Goal: Task Accomplishment & Management: Use online tool/utility

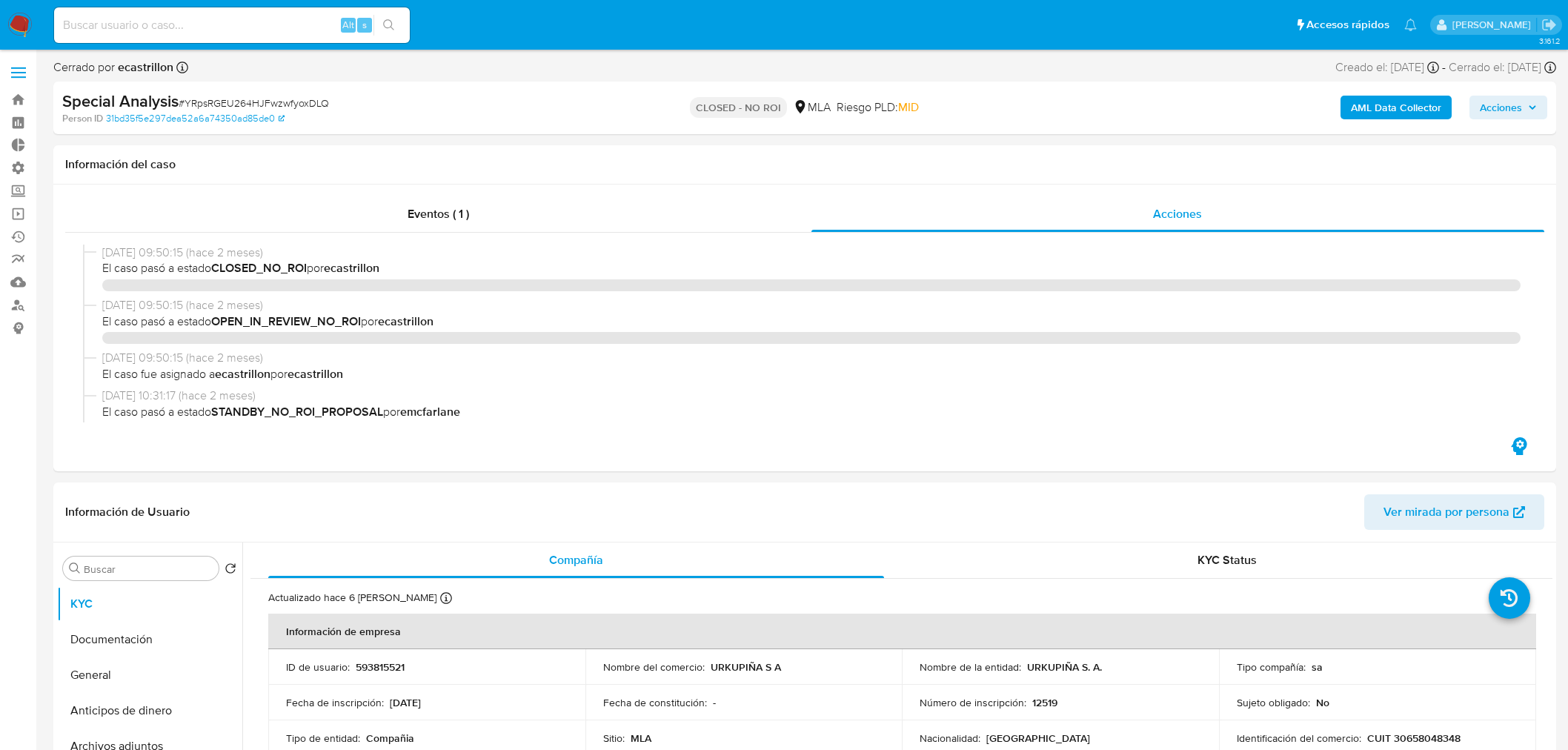
select select "10"
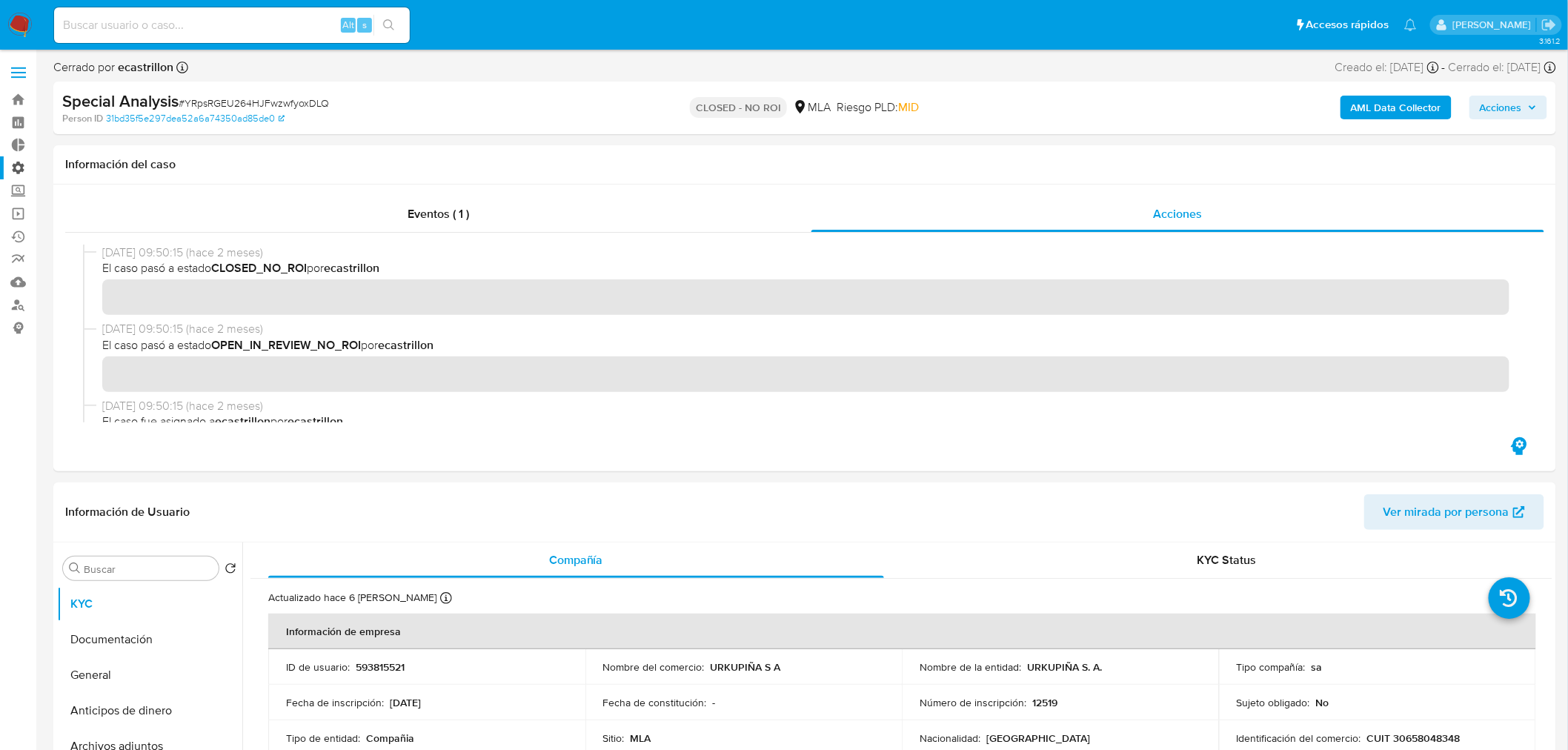
click at [11, 166] on label "Administración" at bounding box center [88, 168] width 177 height 23
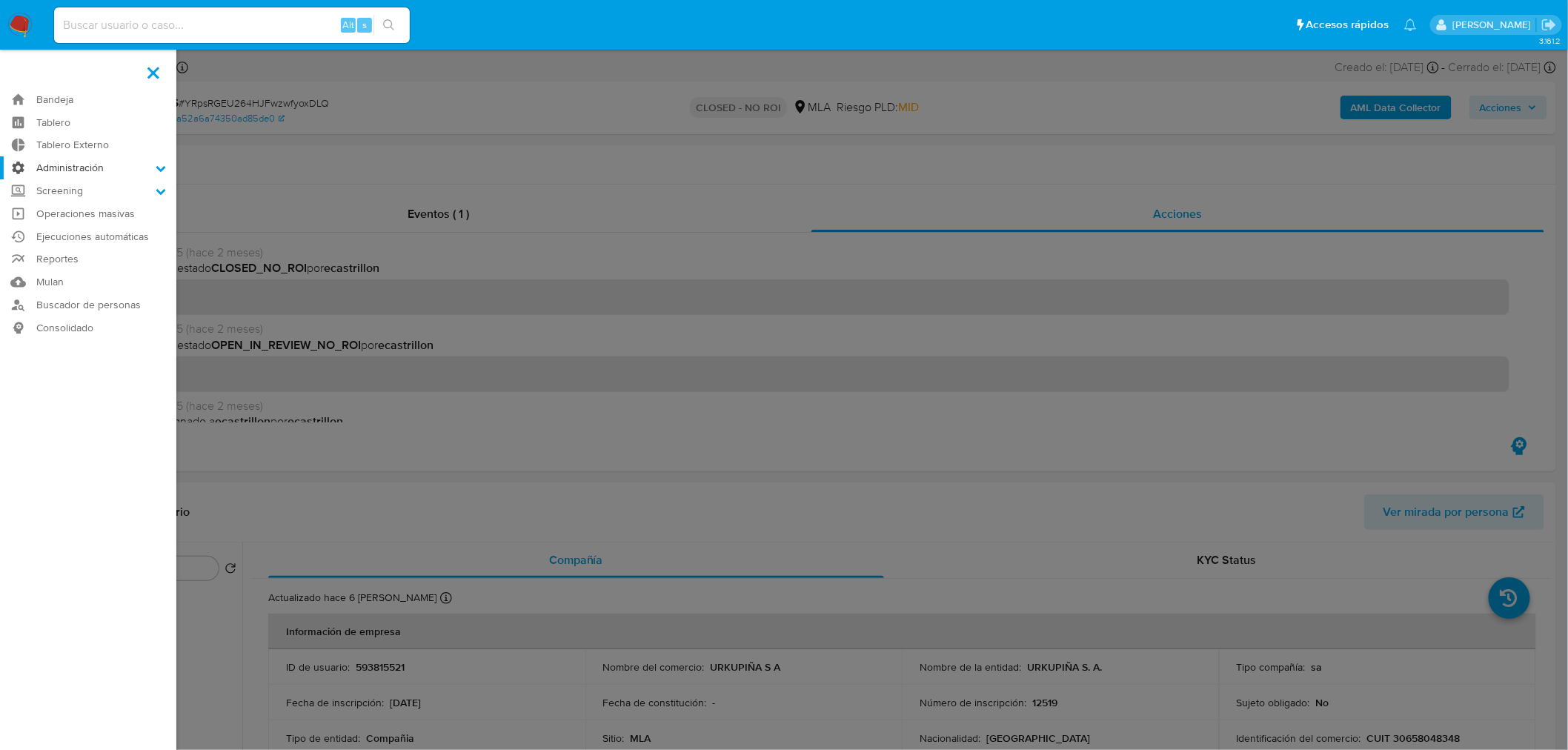
click at [0, 0] on input "Administración" at bounding box center [0, 0] width 0 height 0
click at [69, 190] on link "Reglas" at bounding box center [88, 189] width 177 height 19
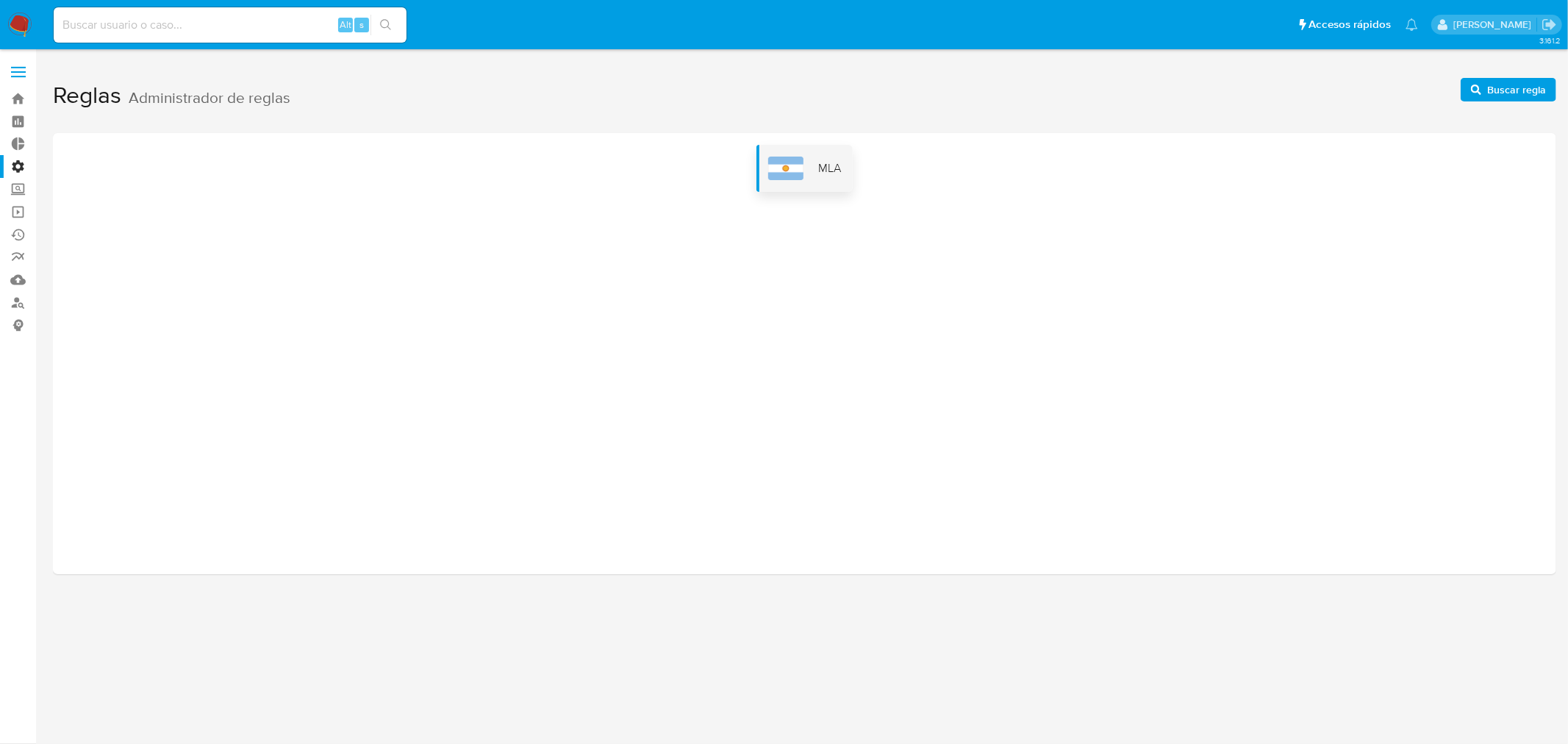
click at [797, 181] on div "MLA" at bounding box center [805, 169] width 96 height 47
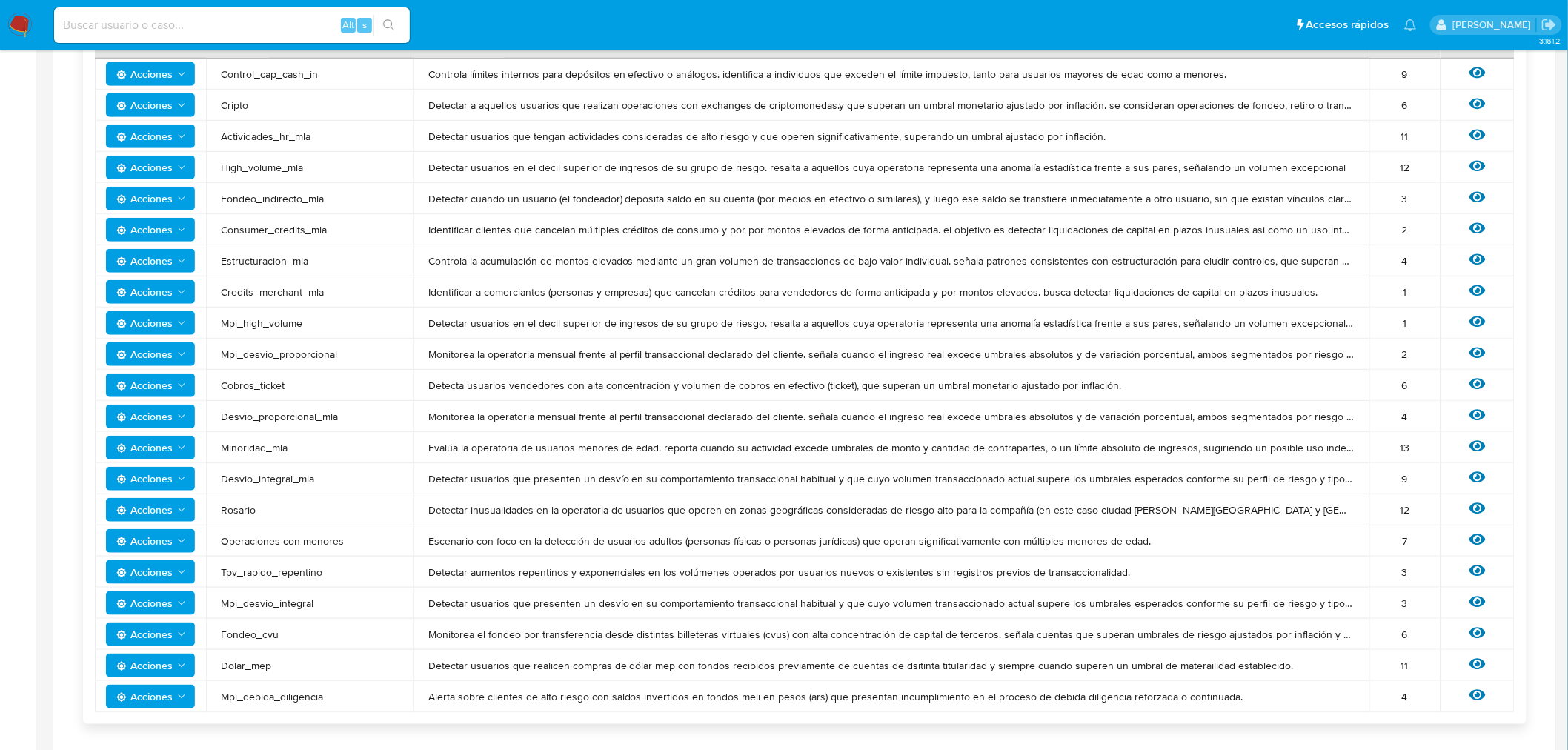
scroll to position [329, 0]
click at [167, 658] on span "Acciones" at bounding box center [145, 664] width 57 height 24
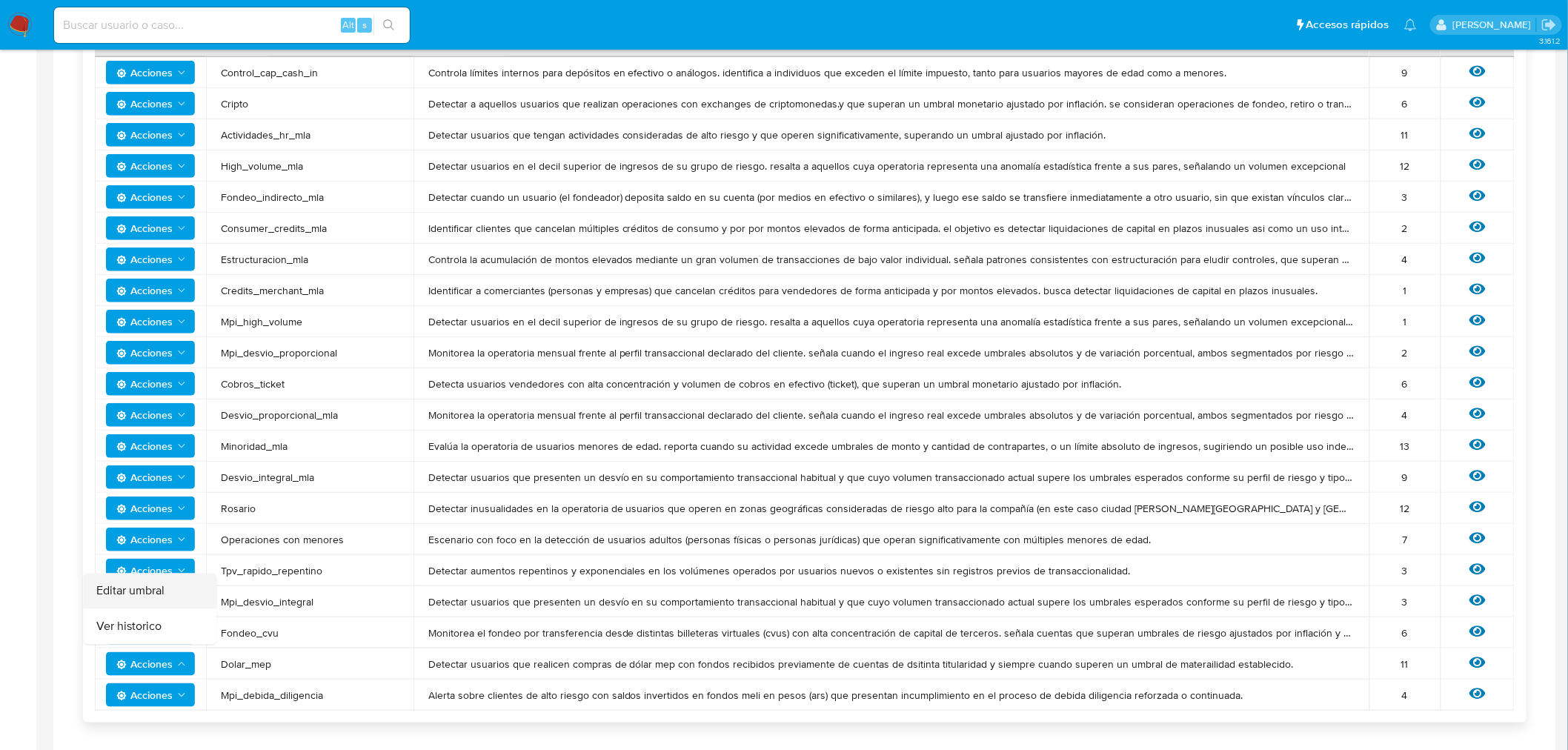
click at [160, 587] on button "Editar umbral" at bounding box center [149, 591] width 133 height 36
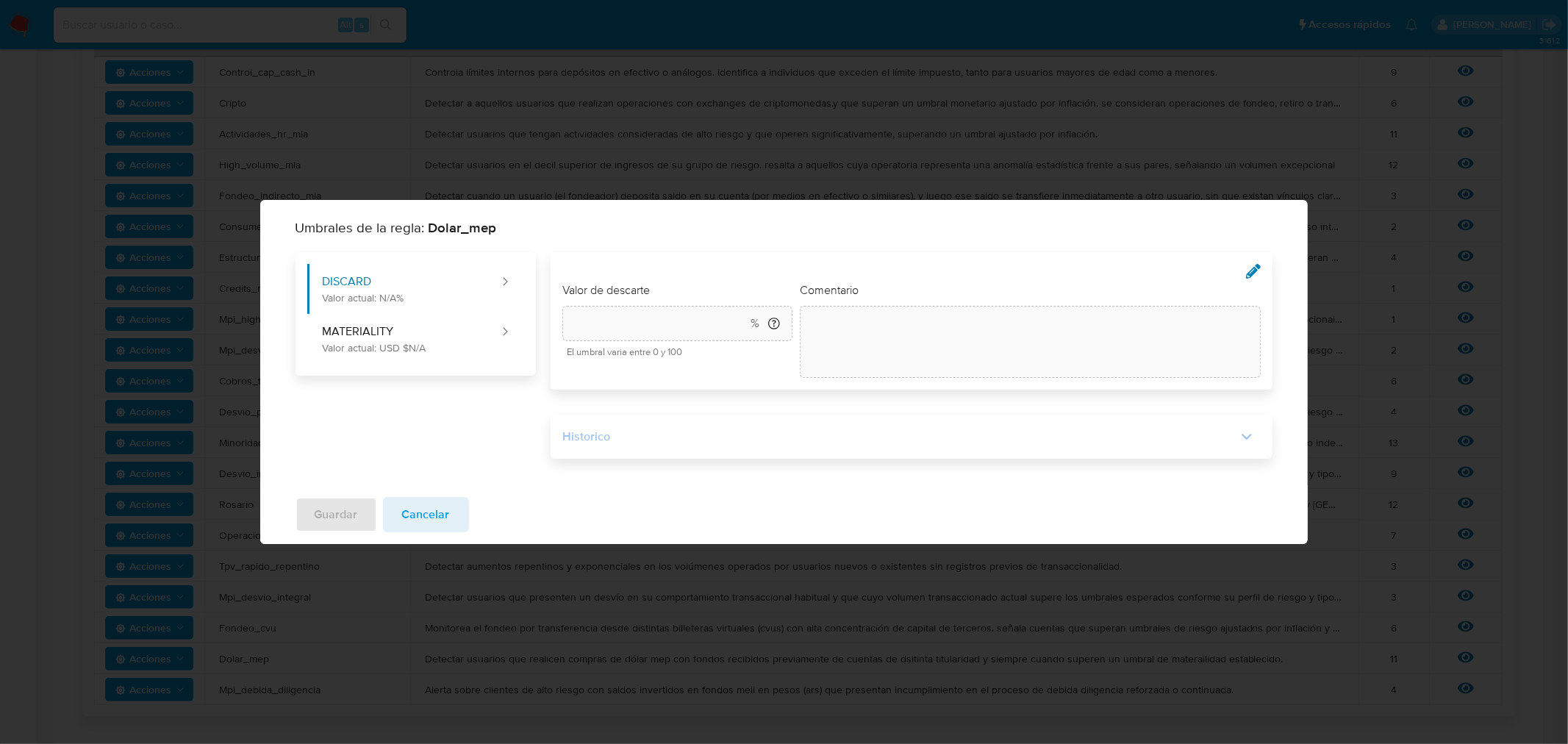
click at [631, 441] on div "Historico" at bounding box center [900, 437] width 675 height 16
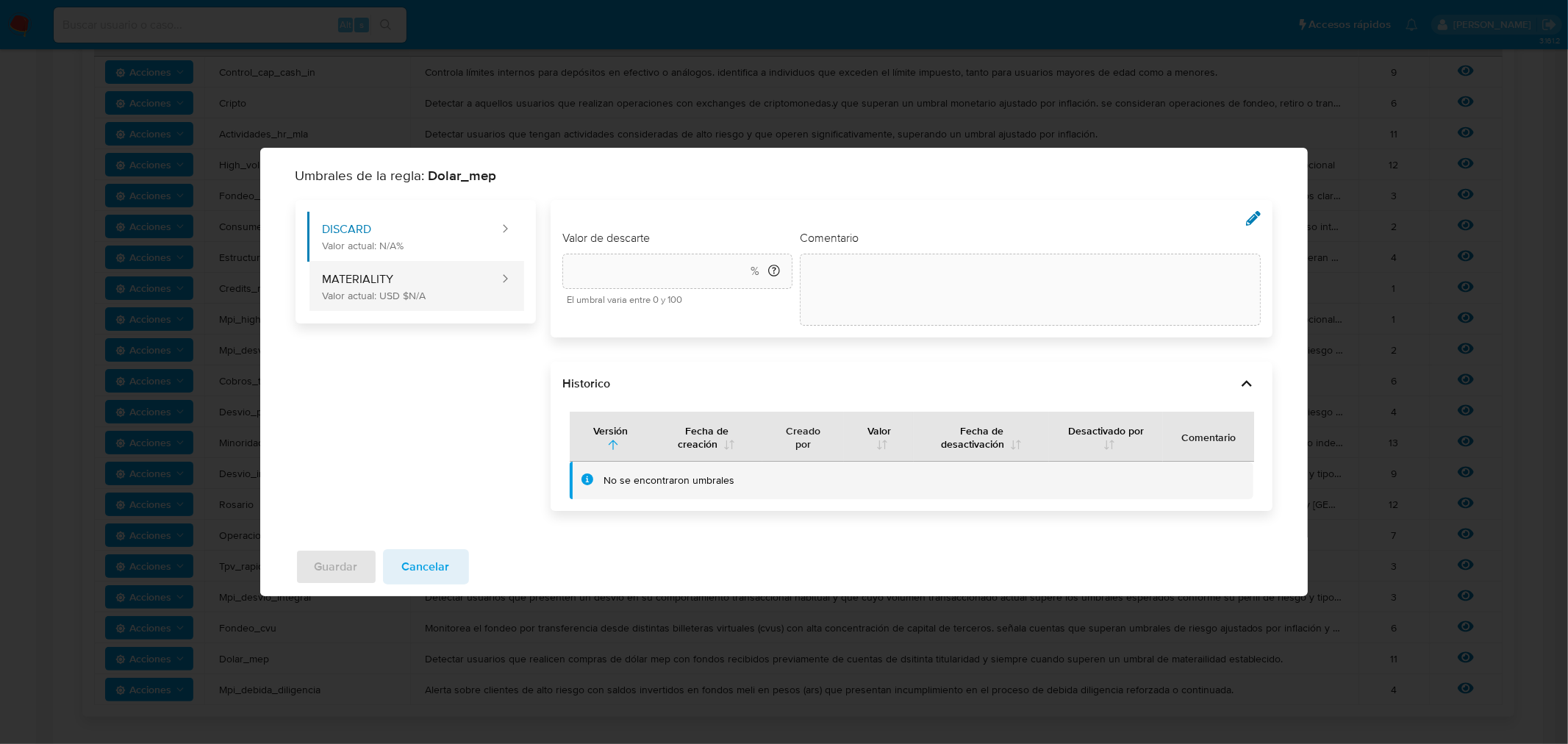
click at [391, 274] on button "MATERIALITY Valor actual: USD $N/A" at bounding box center [404, 286] width 193 height 50
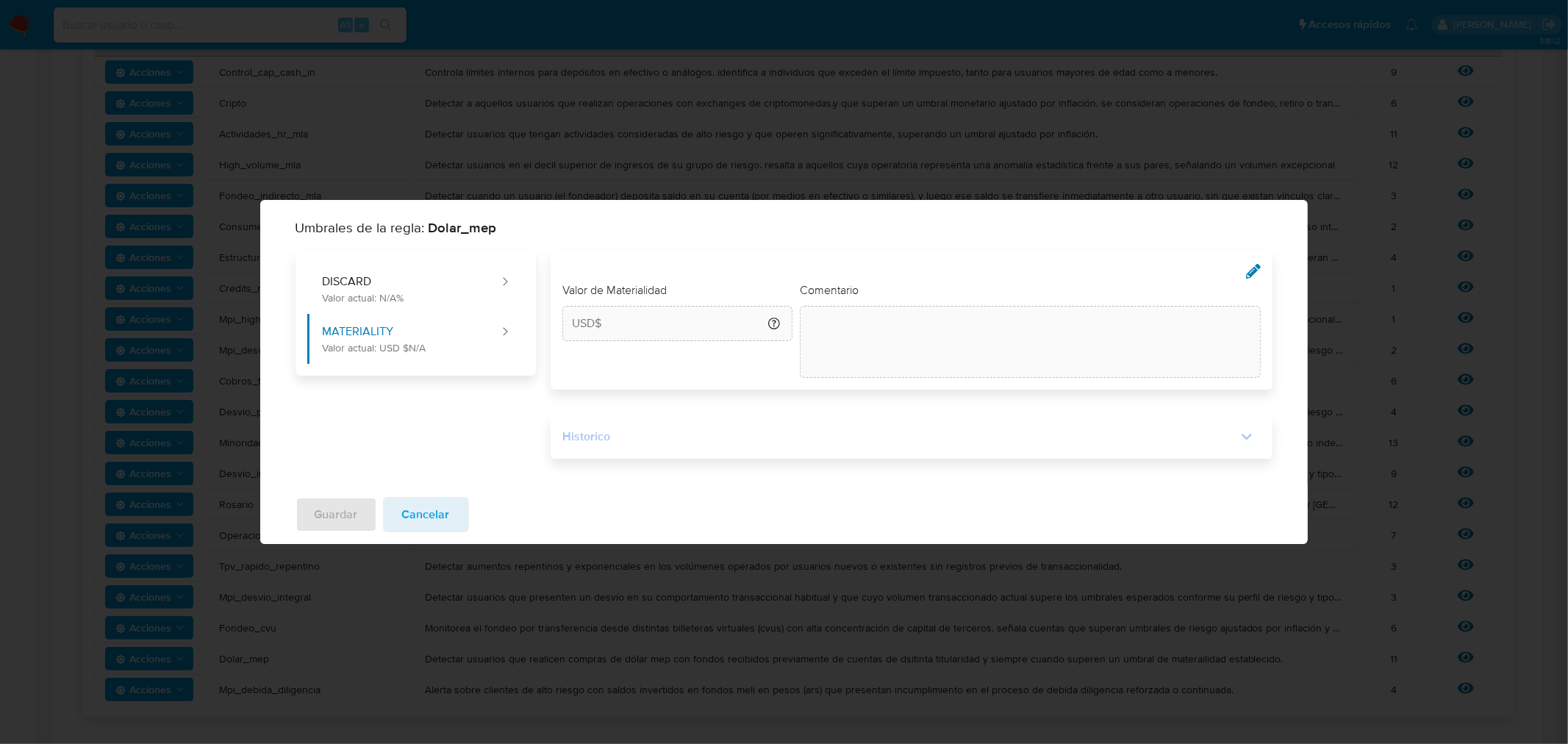
click at [721, 432] on div "Historico" at bounding box center [900, 437] width 675 height 16
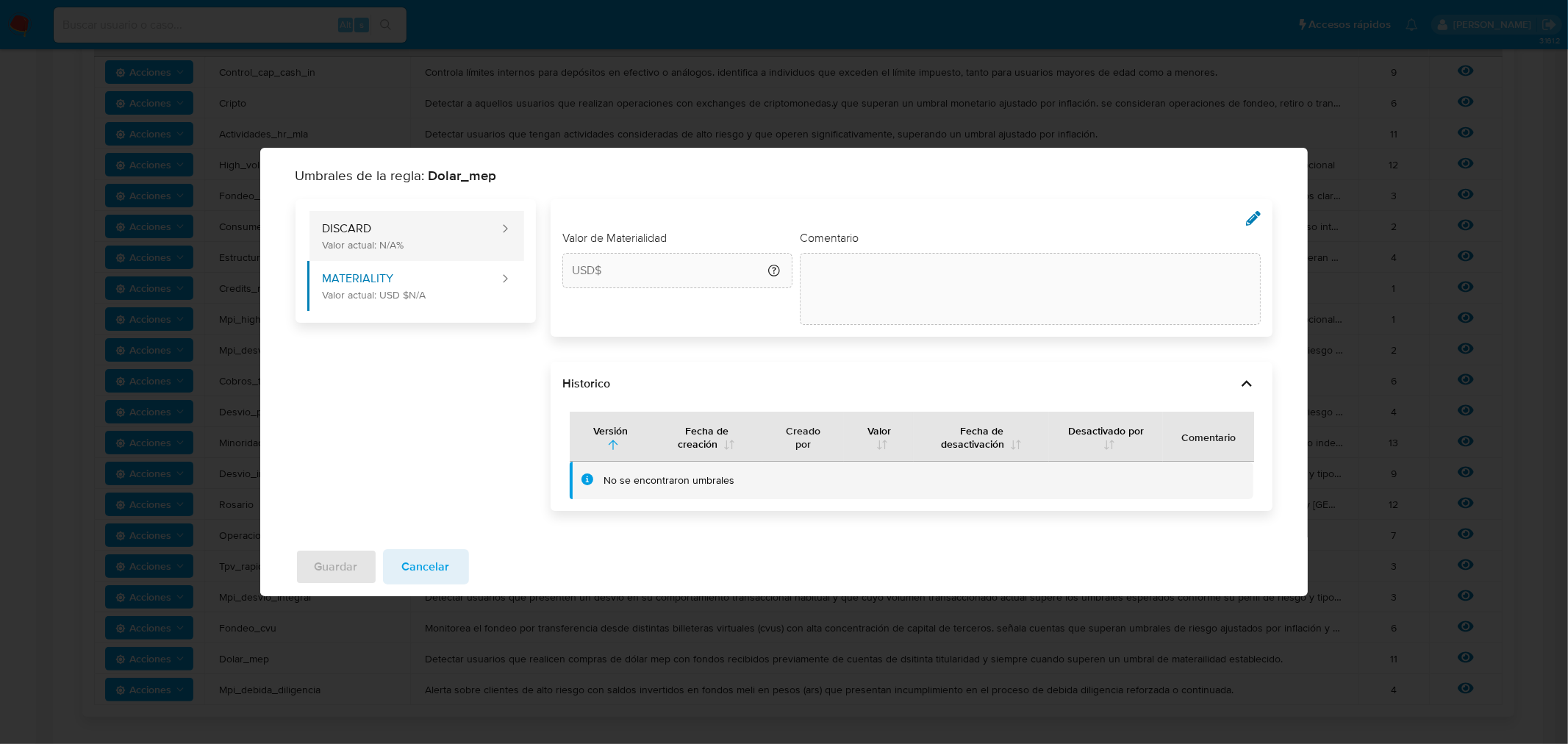
click at [467, 233] on button "DISCARD Valor actual: N/A%" at bounding box center [404, 236] width 193 height 50
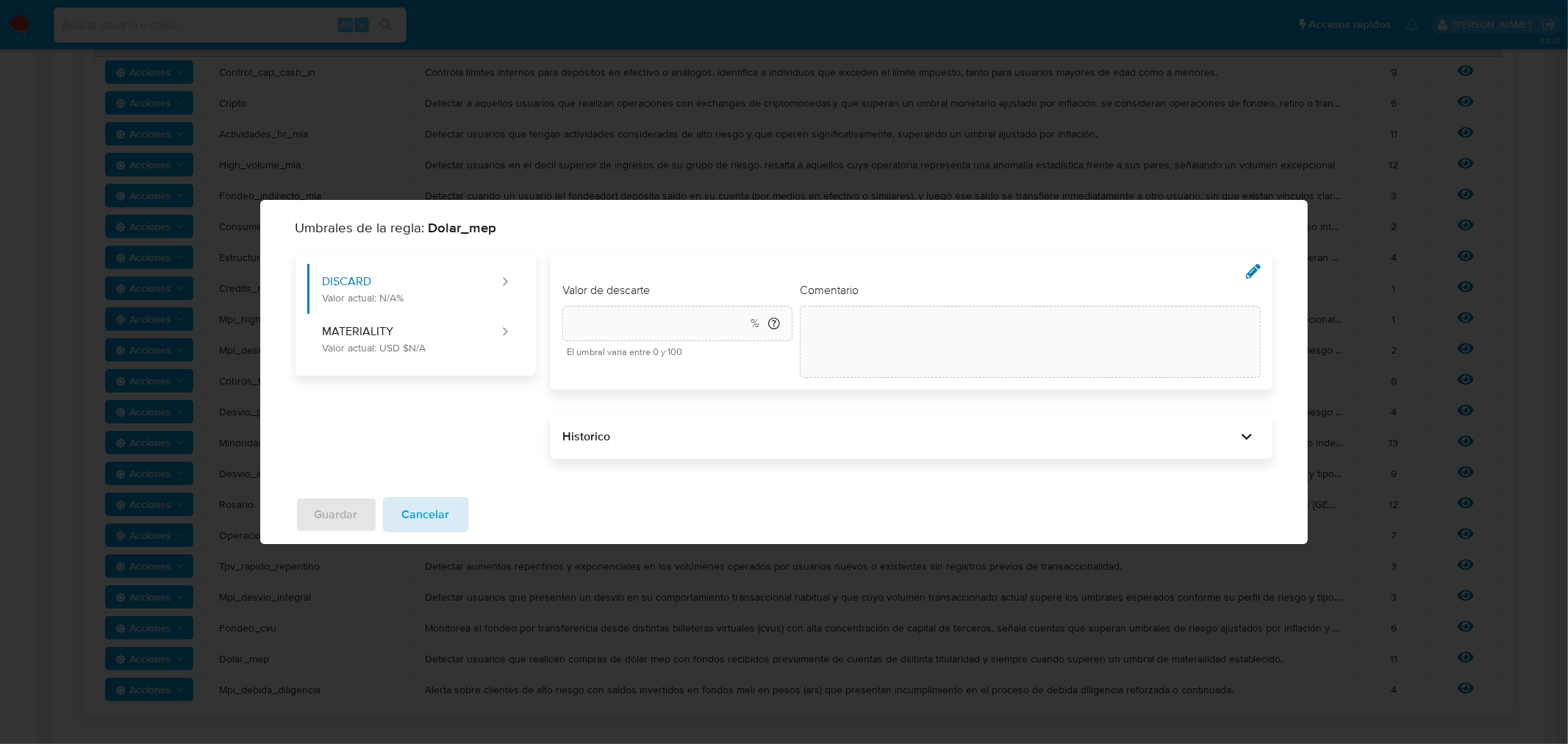
click at [420, 510] on span "Cancelar" at bounding box center [426, 515] width 48 height 33
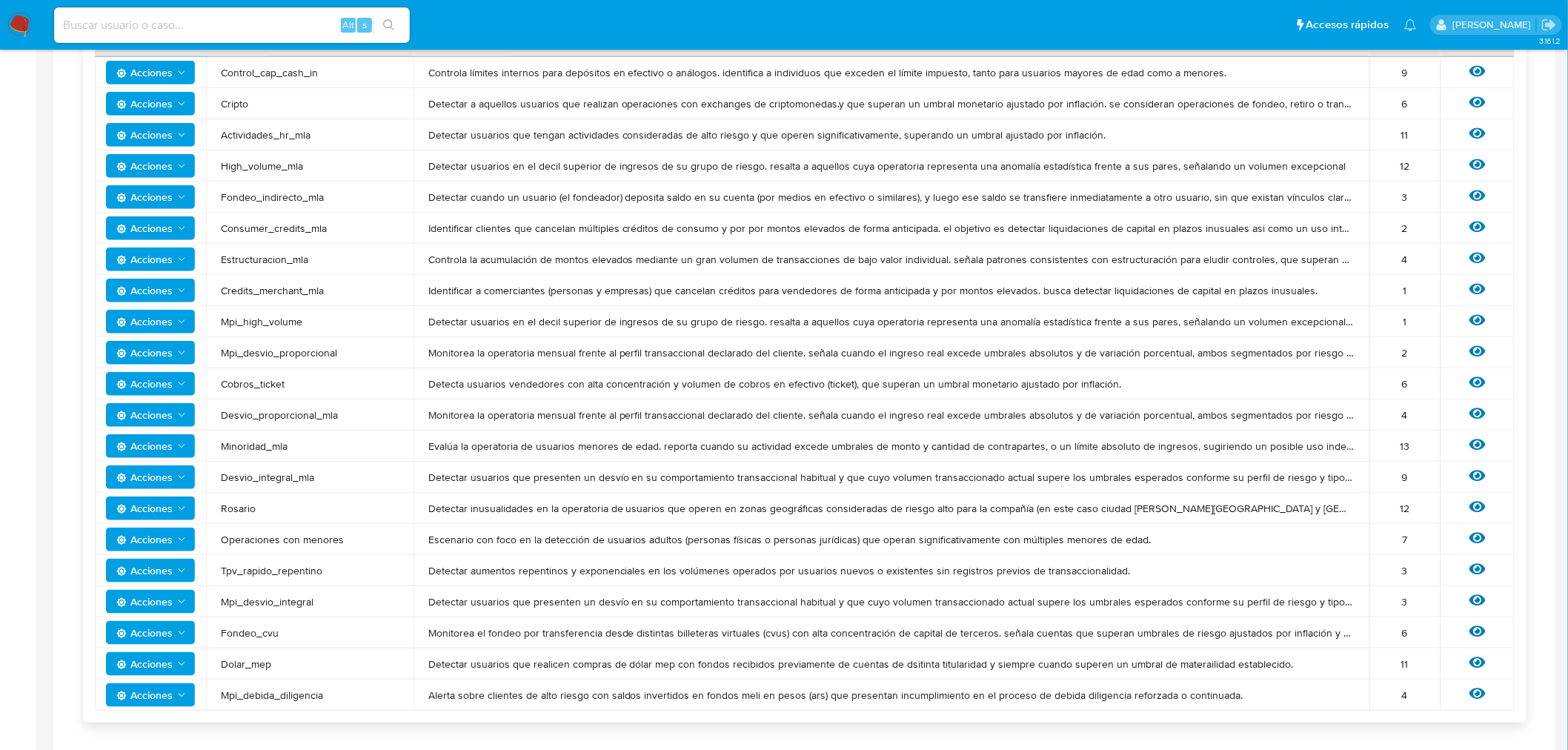
click at [154, 667] on span "Acciones" at bounding box center [145, 664] width 57 height 24
click at [148, 624] on button "Ver historico" at bounding box center [149, 627] width 133 height 36
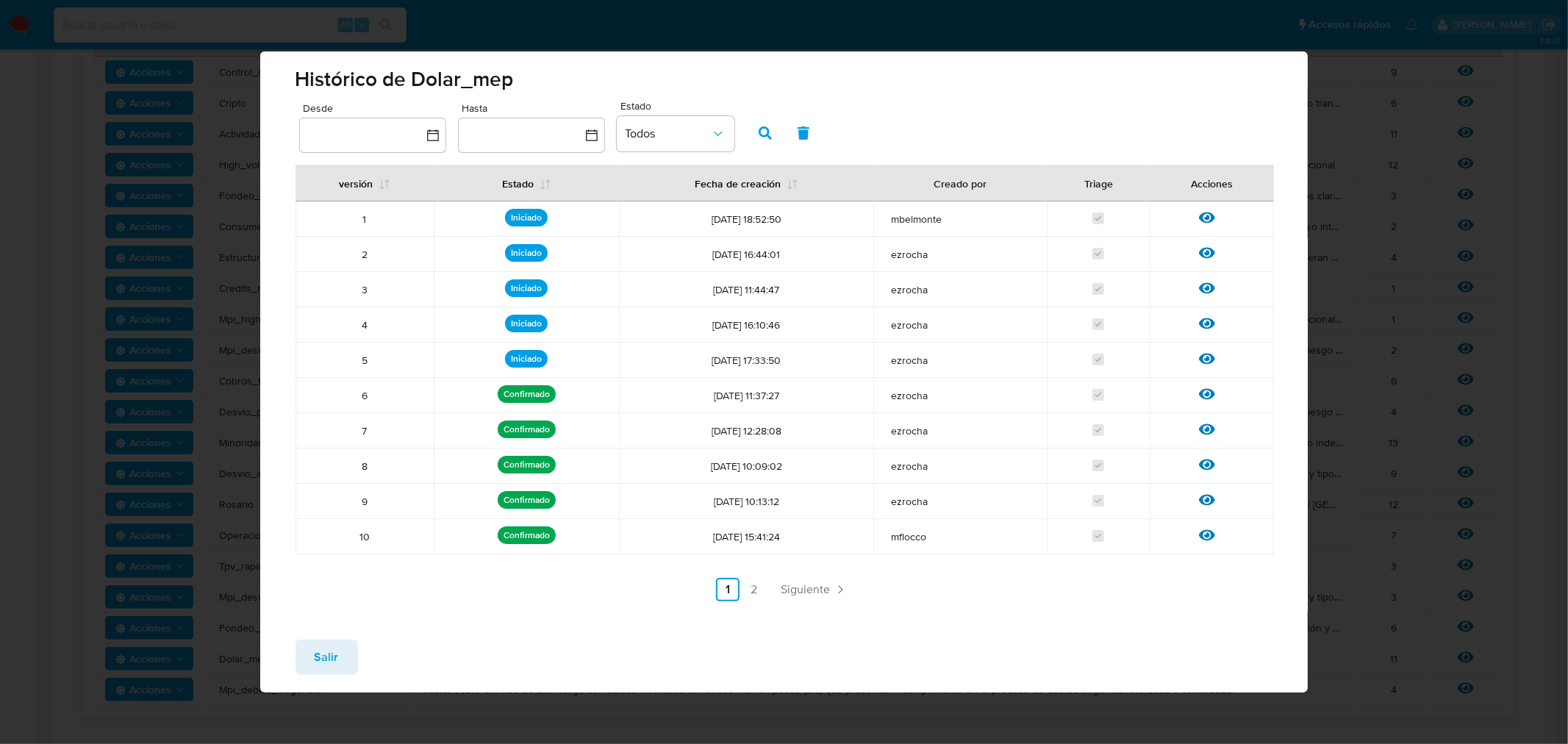
click at [237, 89] on div "Histórico de Dolar_mep Desde Hasta Estado Todos versión Estado Fecha de creació…" at bounding box center [784, 372] width 1568 height 744
click at [327, 662] on span "Salir" at bounding box center [326, 657] width 24 height 33
